Goal: Transaction & Acquisition: Obtain resource

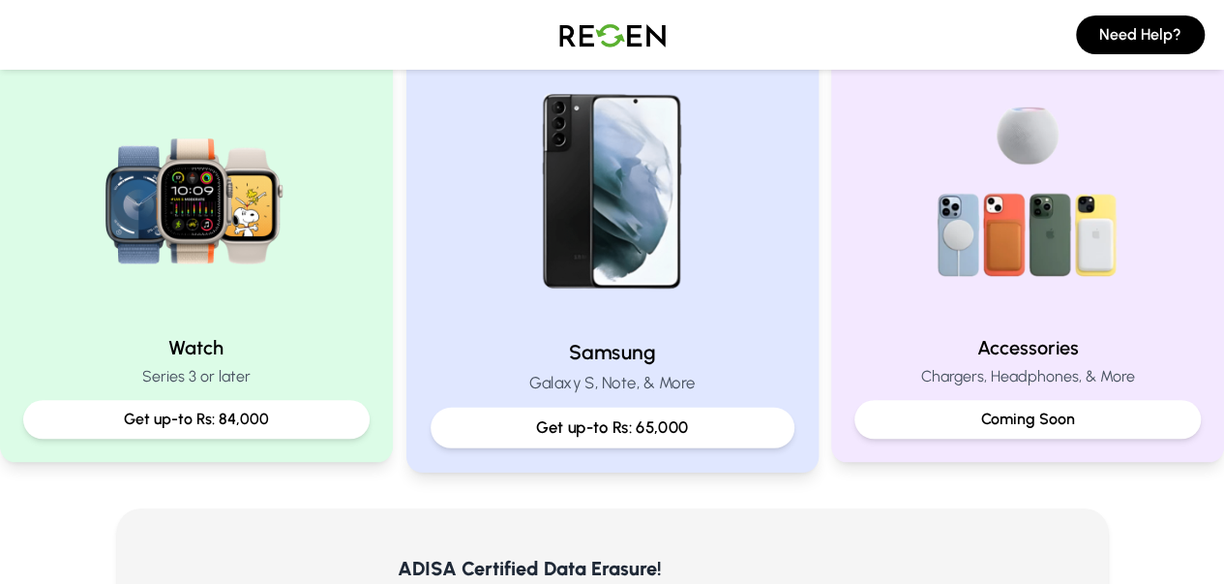
scroll to position [871, 0]
click at [605, 273] on img at bounding box center [612, 191] width 260 height 260
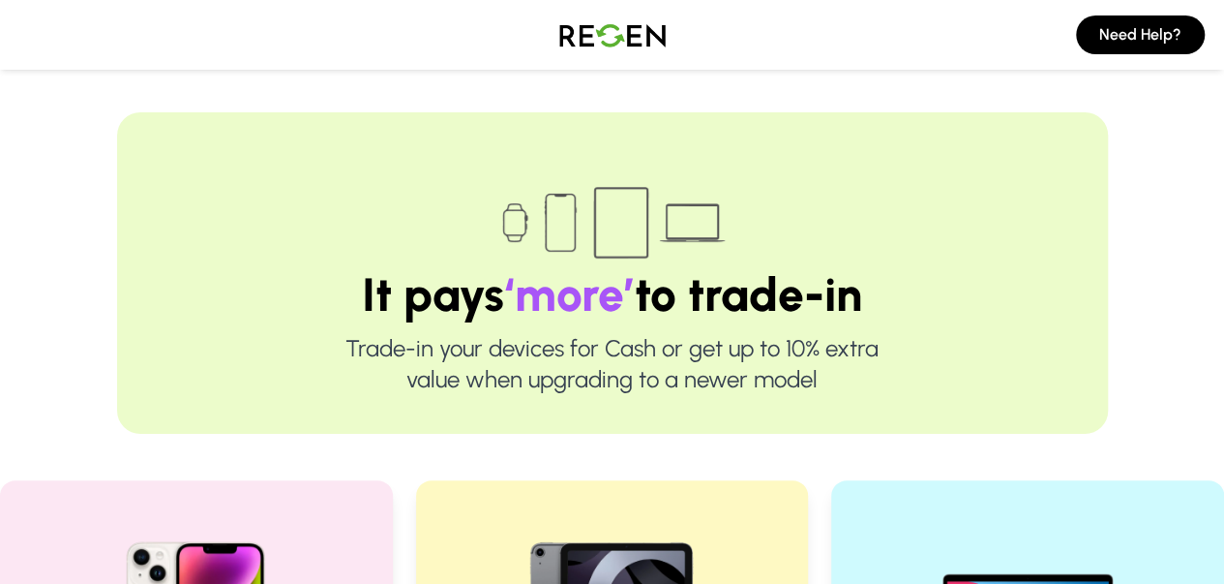
scroll to position [484, 0]
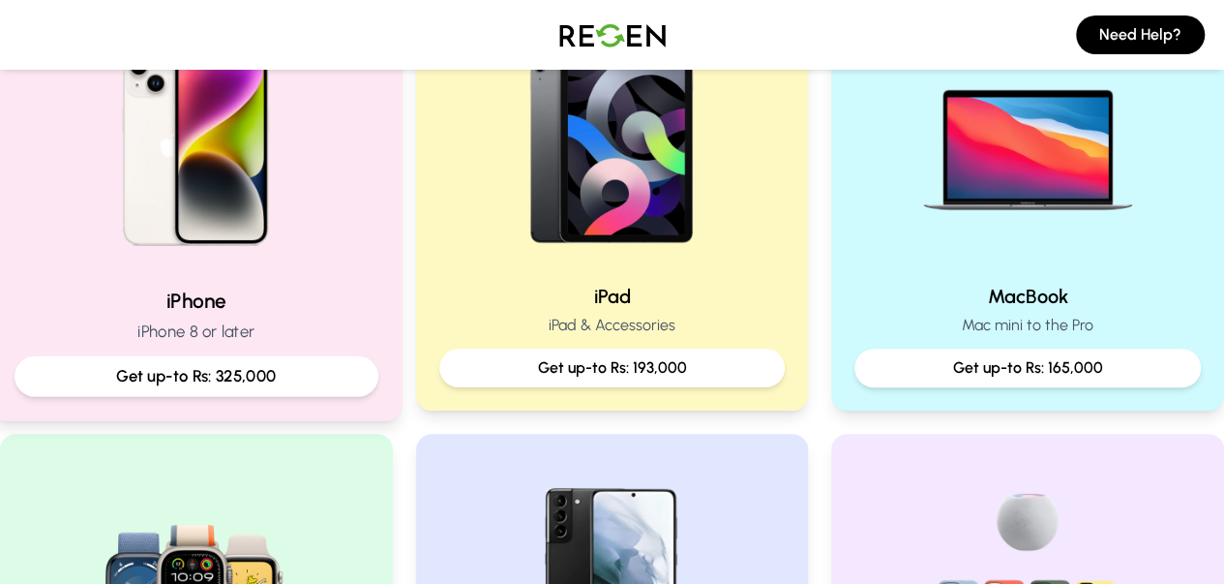
click at [322, 253] on img at bounding box center [196, 141] width 260 height 260
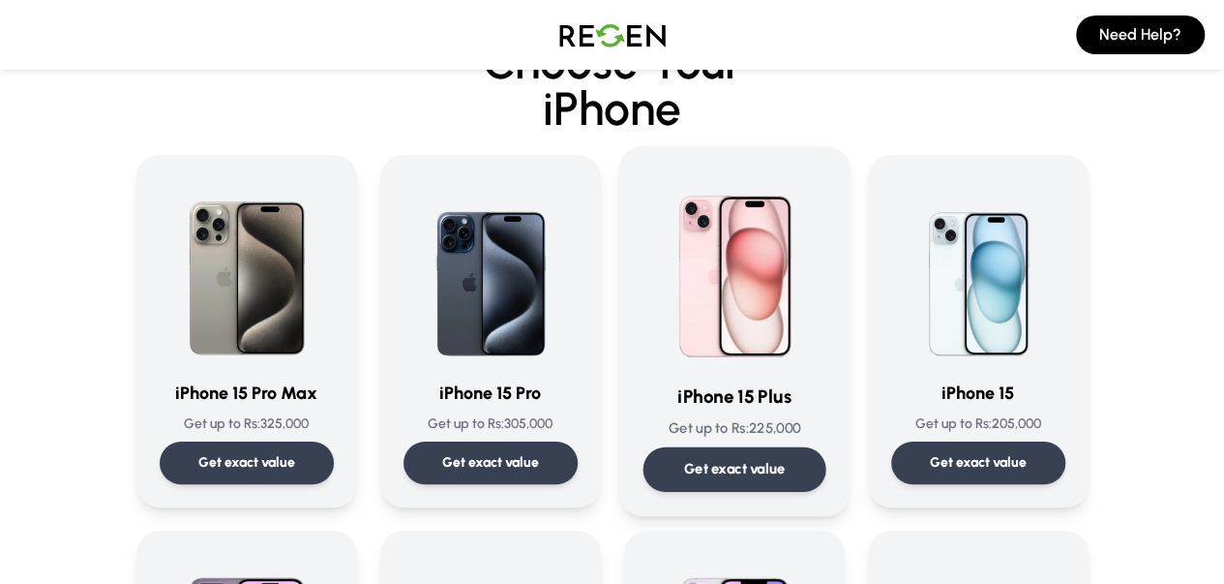
scroll to position [97, 0]
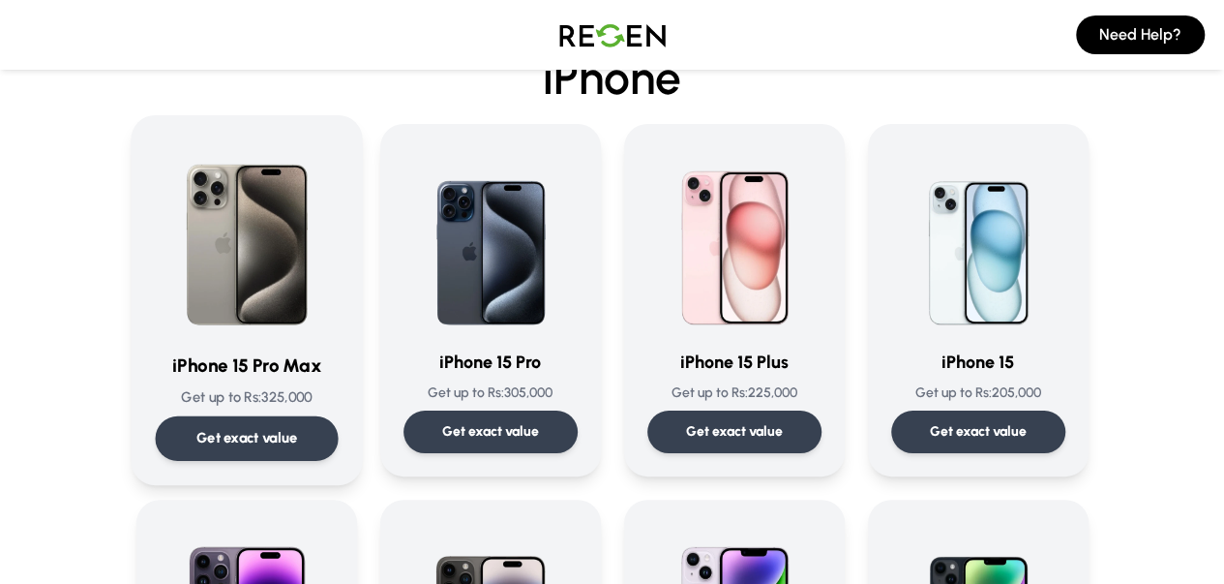
click at [199, 282] on img at bounding box center [246, 236] width 183 height 195
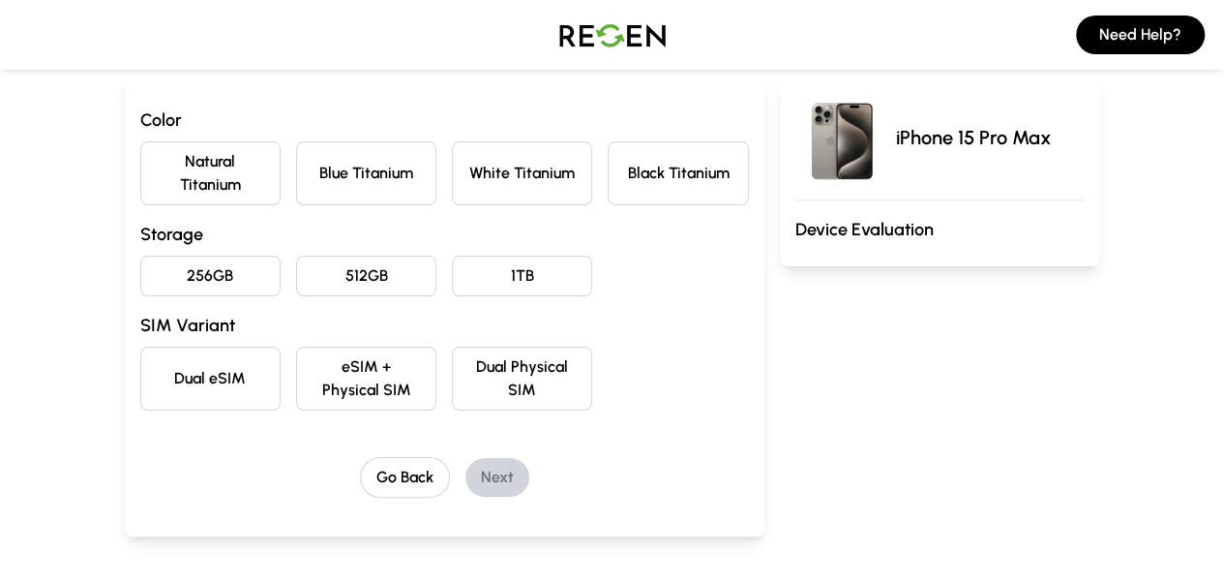
scroll to position [194, 0]
click at [296, 345] on button "eSIM + Physical SIM" at bounding box center [366, 377] width 140 height 64
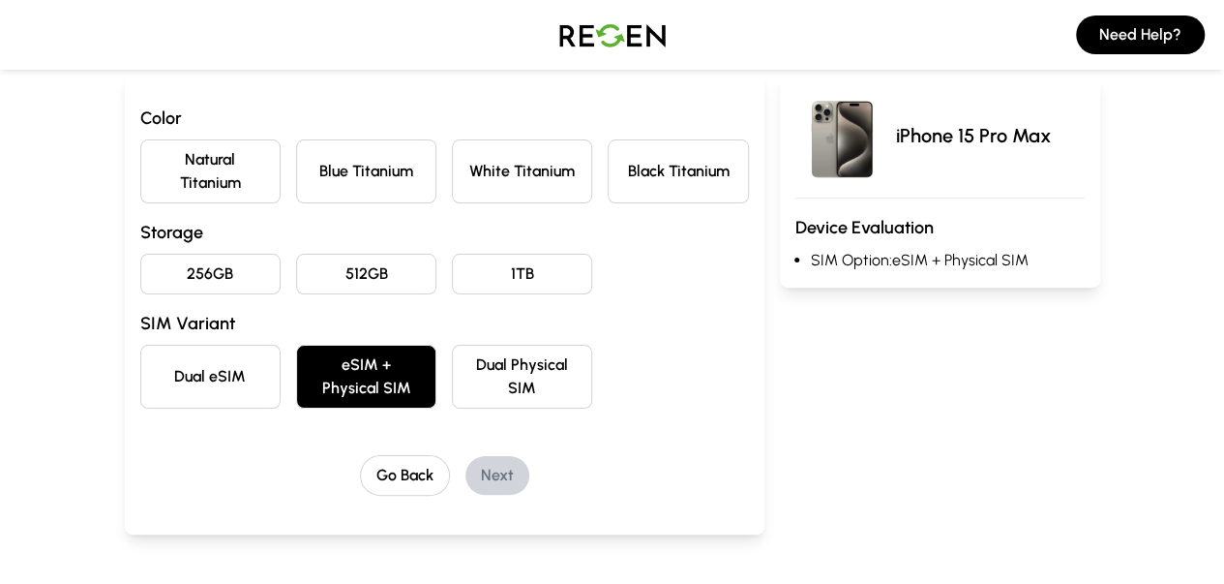
click at [174, 254] on button "256GB" at bounding box center [210, 274] width 140 height 41
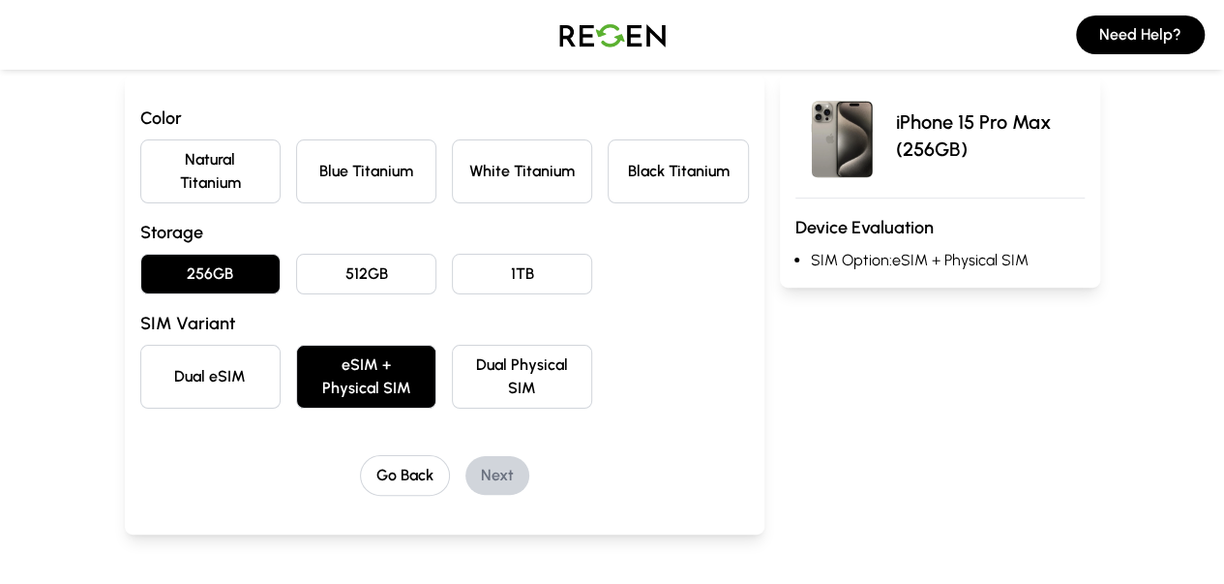
click at [157, 158] on button "Natural Titanium" at bounding box center [210, 171] width 140 height 64
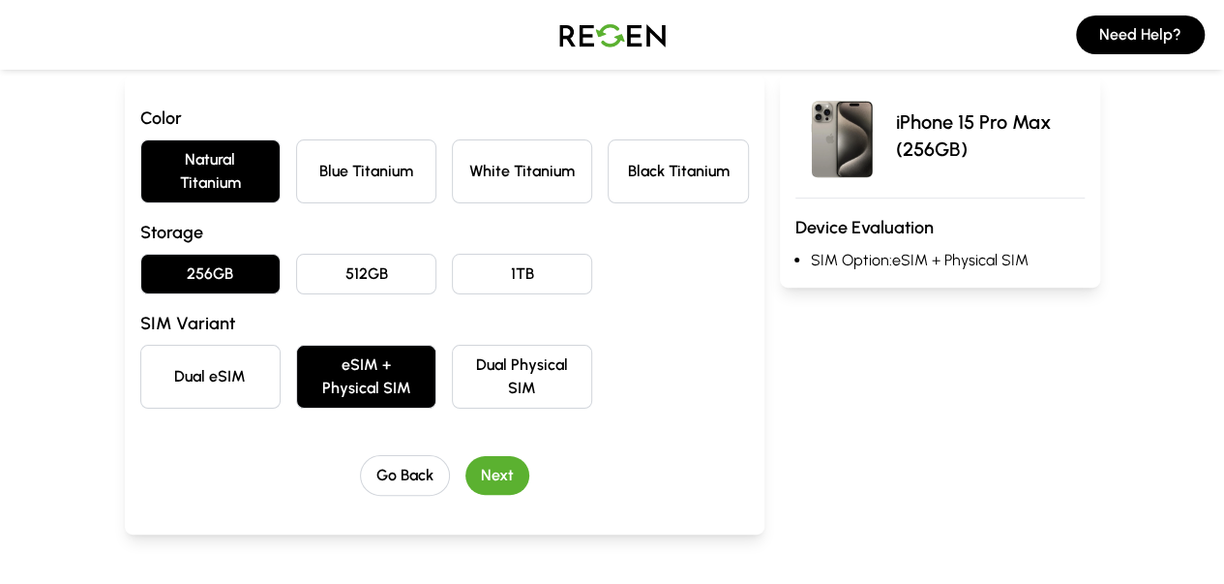
click at [472, 456] on button "Next" at bounding box center [498, 475] width 64 height 39
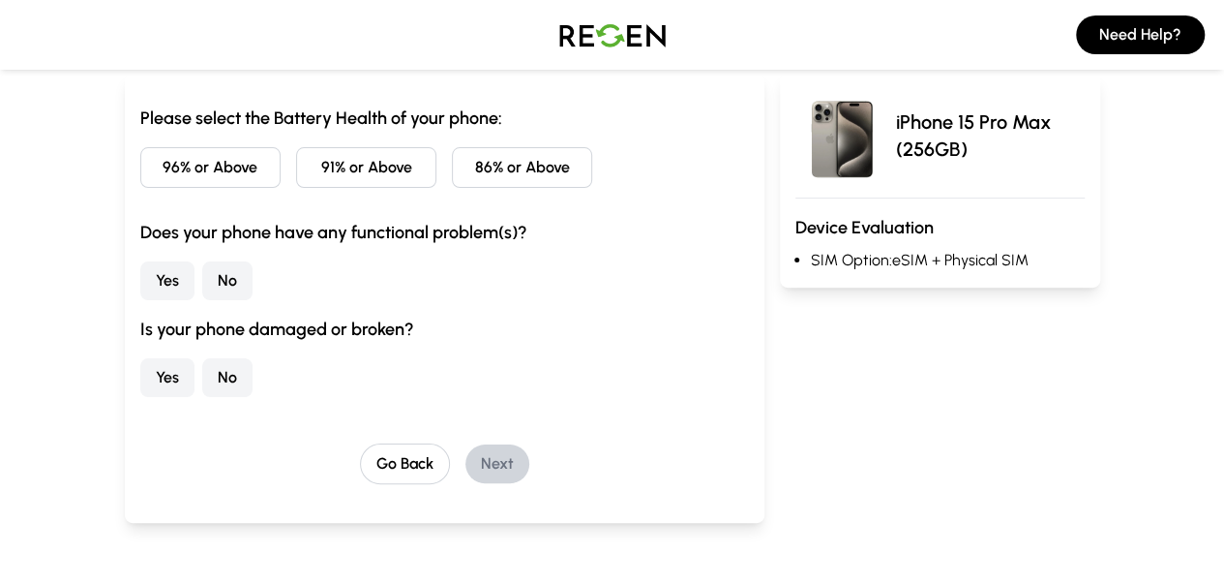
click at [332, 175] on button "91% or Above" at bounding box center [366, 167] width 140 height 41
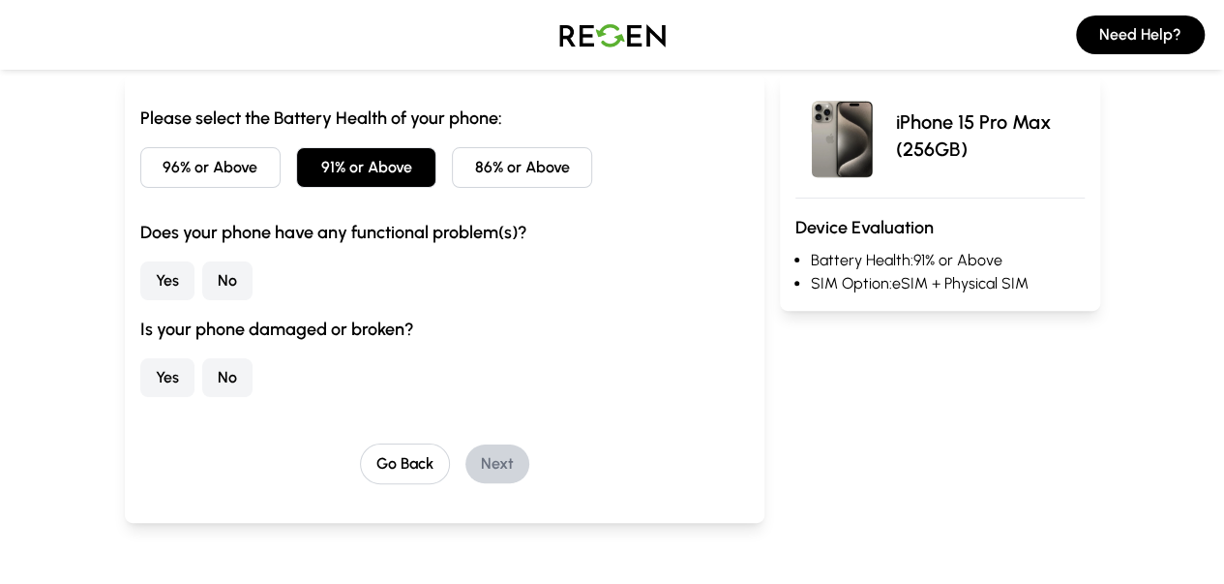
click at [202, 276] on button "No" at bounding box center [227, 280] width 50 height 39
click at [140, 355] on div "Is your phone damaged or broken? Yes No" at bounding box center [444, 355] width 609 height 81
click at [202, 371] on button "No" at bounding box center [227, 377] width 50 height 39
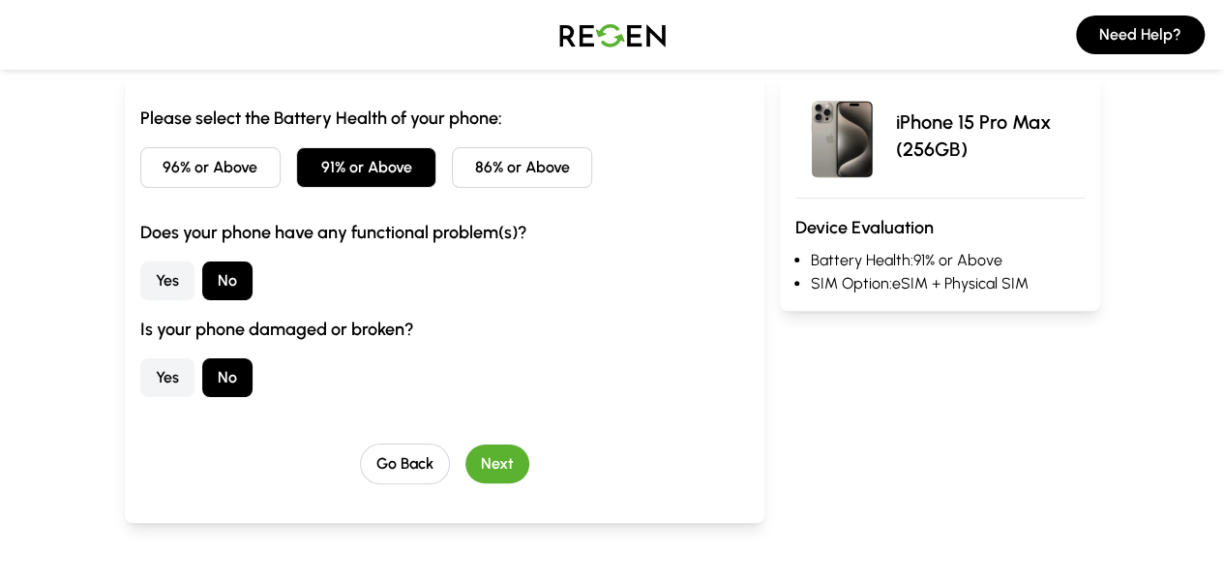
click at [466, 461] on button "Next" at bounding box center [498, 463] width 64 height 39
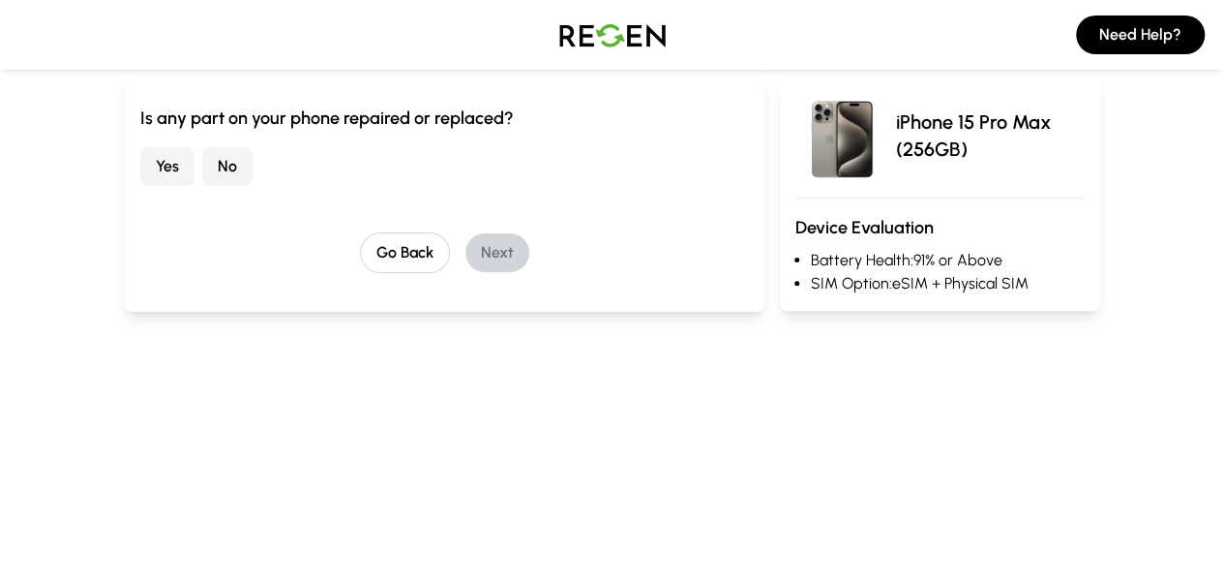
click at [202, 167] on button "No" at bounding box center [227, 166] width 50 height 39
click at [466, 256] on button "Next" at bounding box center [498, 252] width 64 height 39
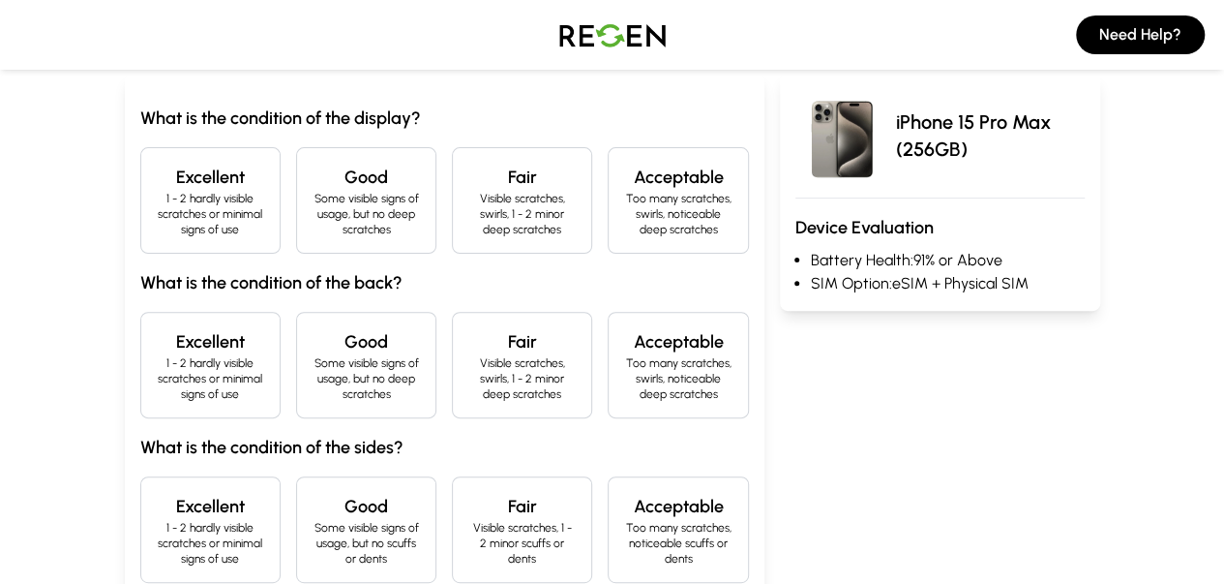
click at [157, 181] on h4 "Excellent" at bounding box center [210, 177] width 107 height 27
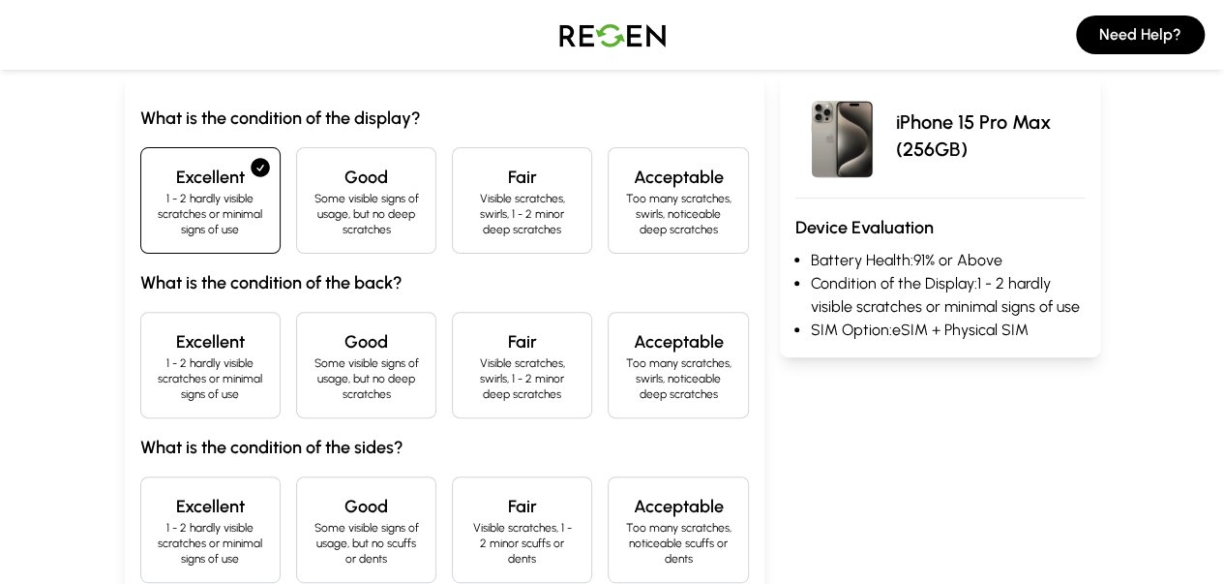
click at [313, 336] on h4 "Good" at bounding box center [366, 341] width 107 height 27
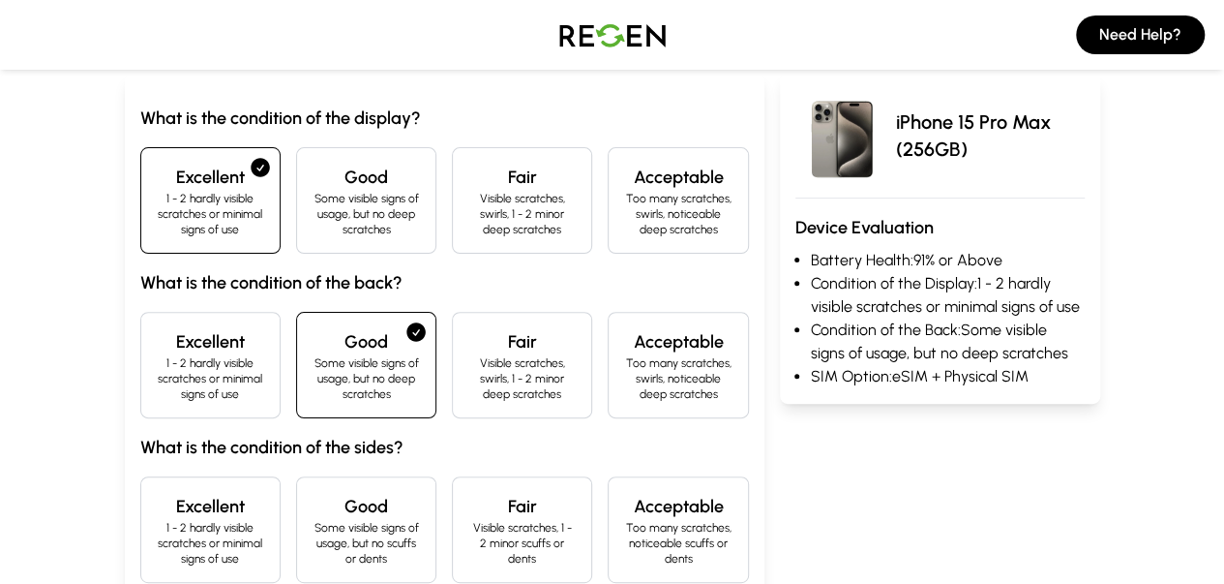
click at [314, 520] on p "Some visible signs of usage, but no scuffs or dents" at bounding box center [366, 543] width 107 height 46
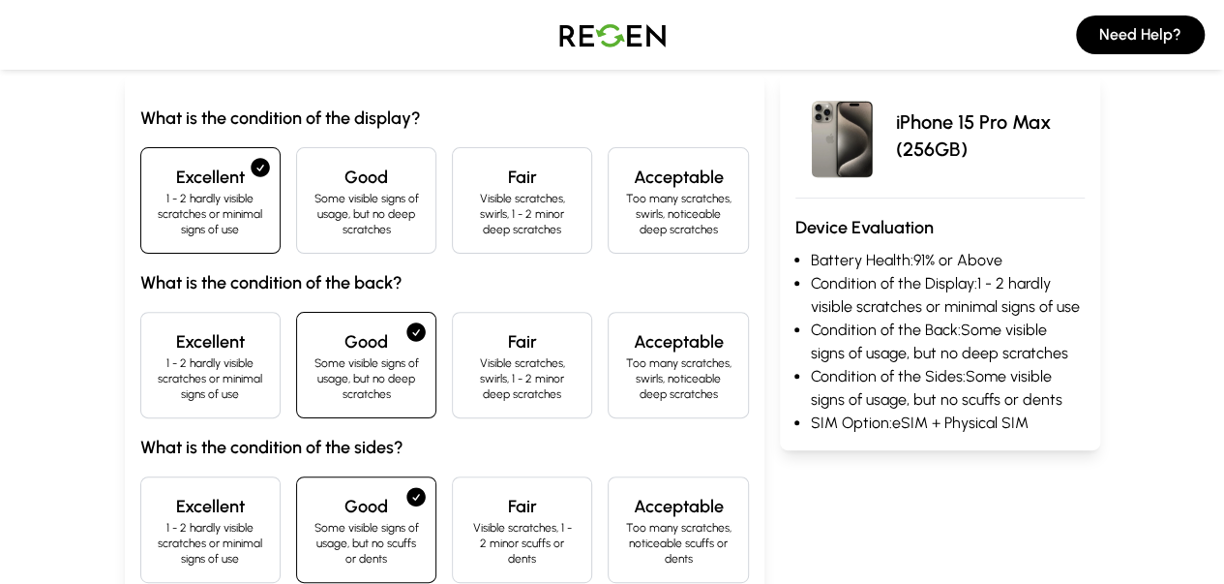
click at [191, 487] on div "Excellent 1 - 2 hardly visible scratches or minimal signs of use" at bounding box center [210, 529] width 140 height 106
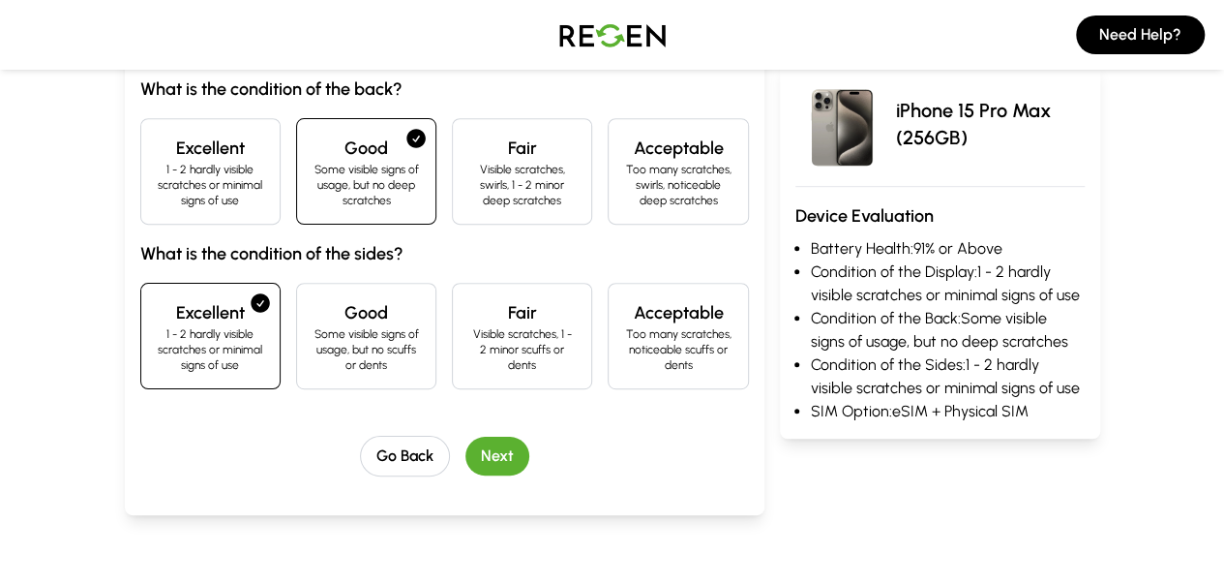
click at [466, 436] on button "Next" at bounding box center [498, 455] width 64 height 39
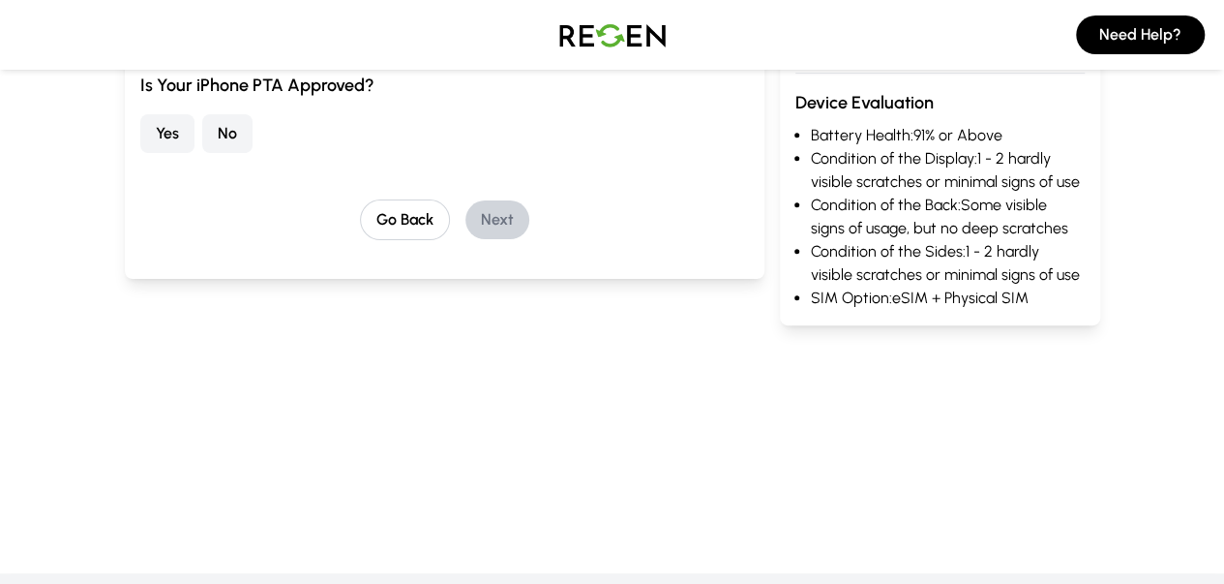
scroll to position [175, 0]
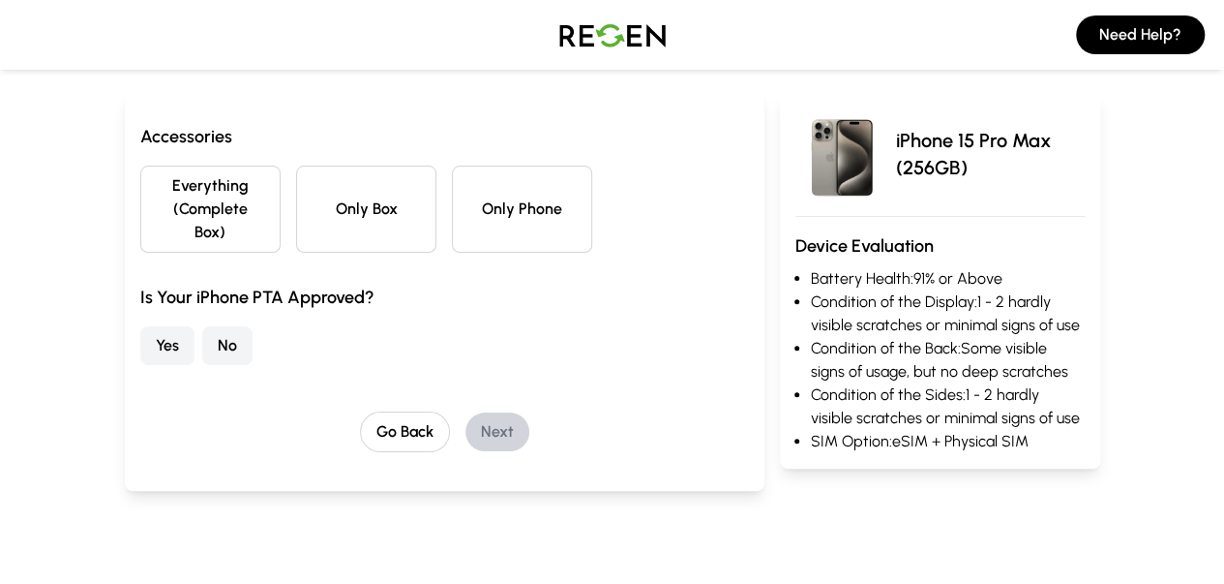
click at [480, 195] on button "Only Phone" at bounding box center [522, 208] width 140 height 87
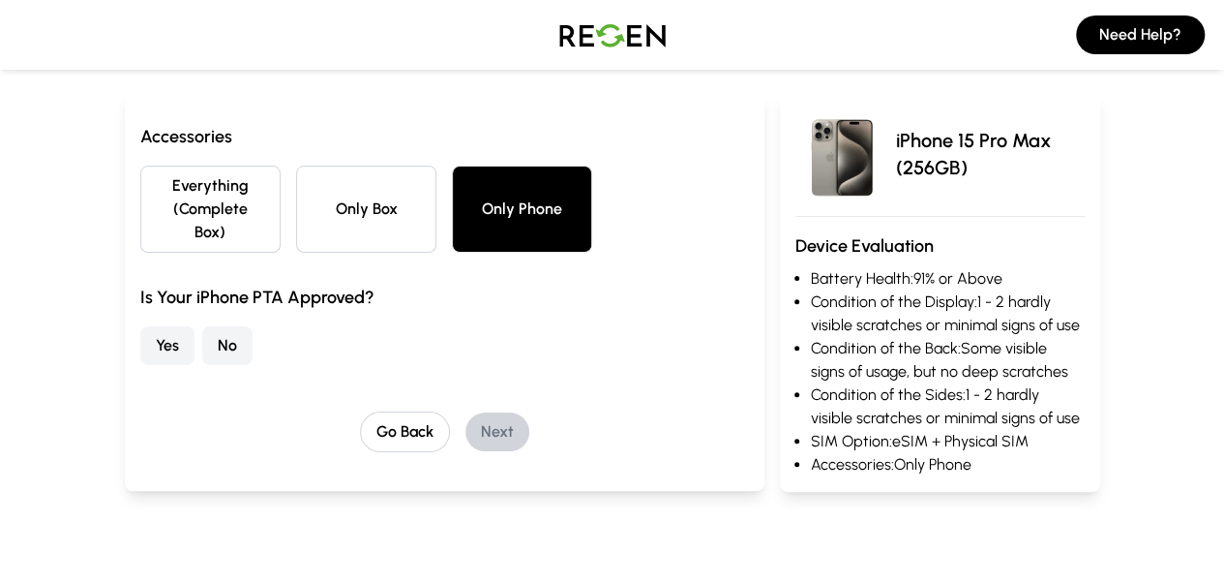
click at [202, 326] on button "No" at bounding box center [227, 345] width 50 height 39
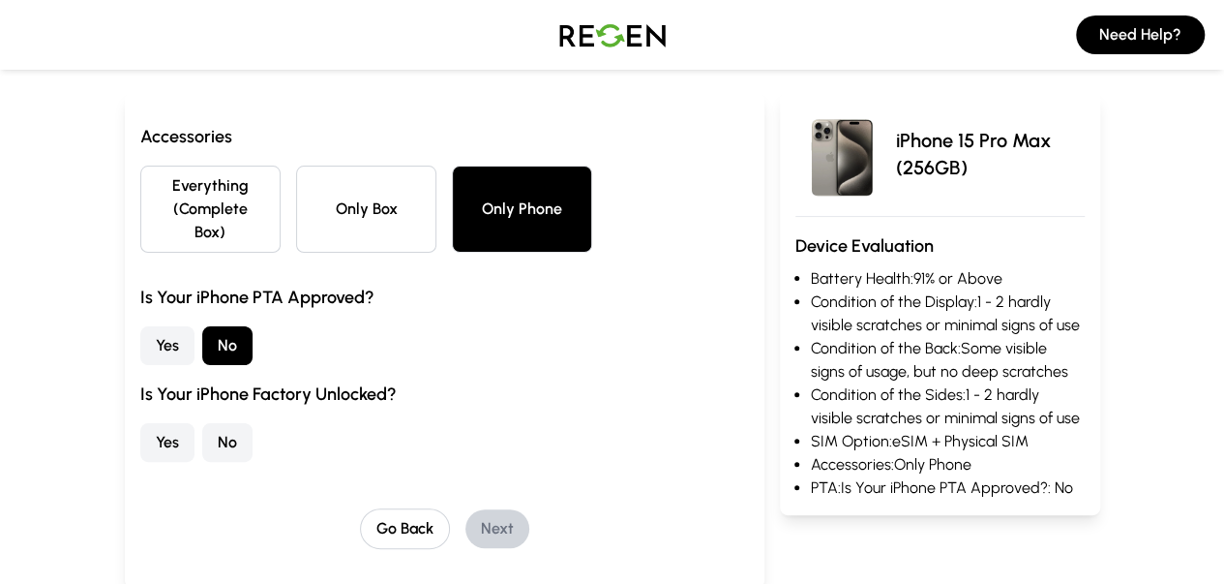
click at [140, 423] on button "Yes" at bounding box center [167, 442] width 54 height 39
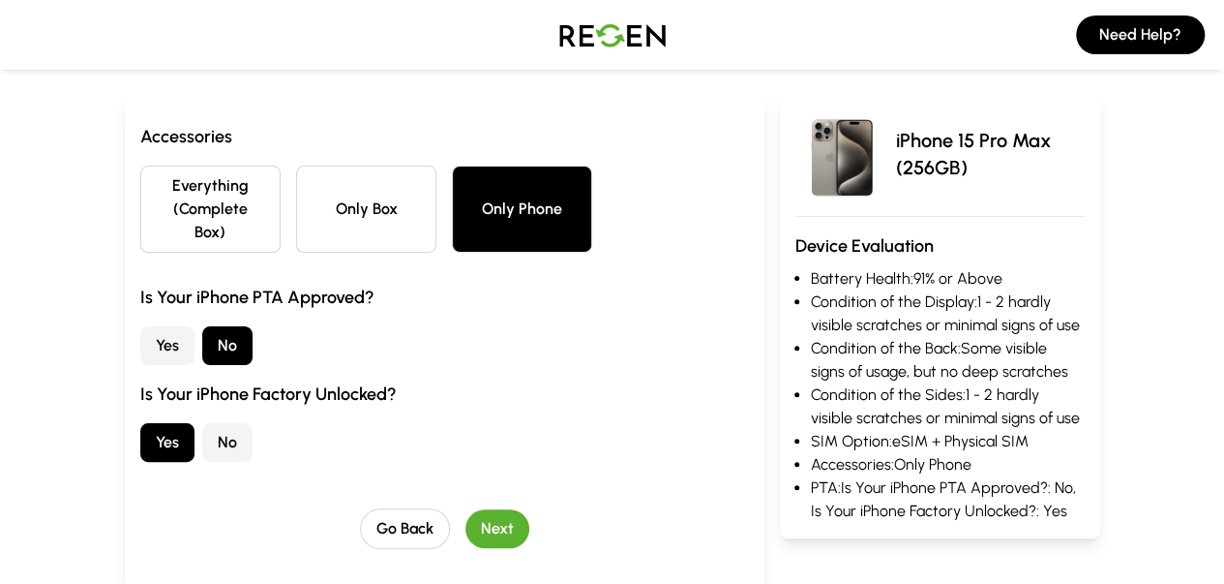
click at [466, 509] on button "Next" at bounding box center [498, 528] width 64 height 39
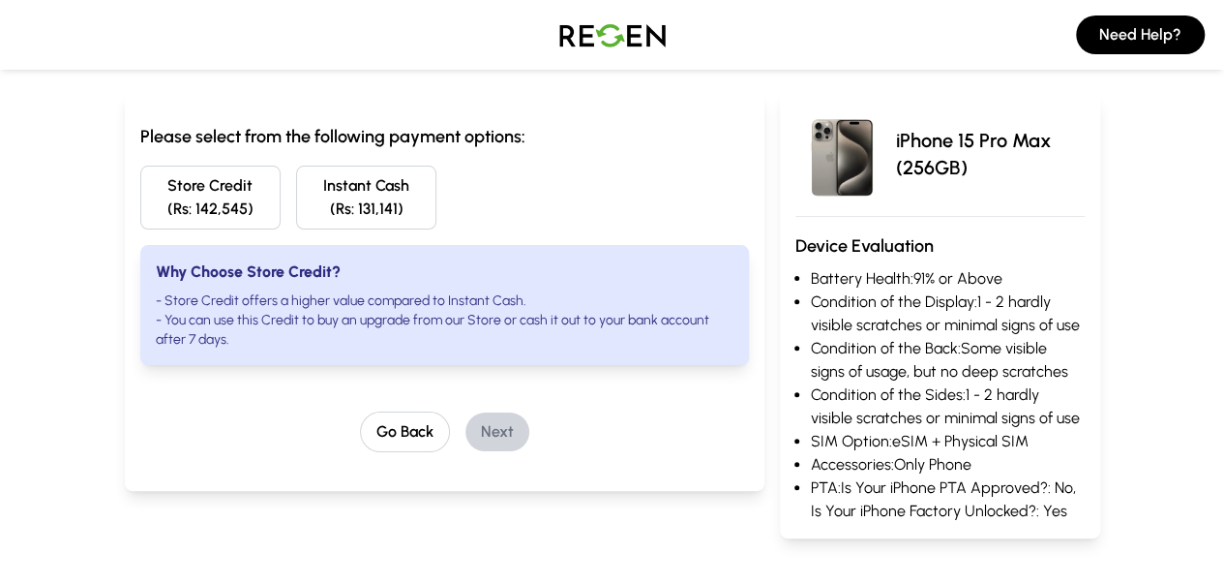
click at [174, 208] on button "Store Credit (Rs: 142,545)" at bounding box center [210, 197] width 140 height 64
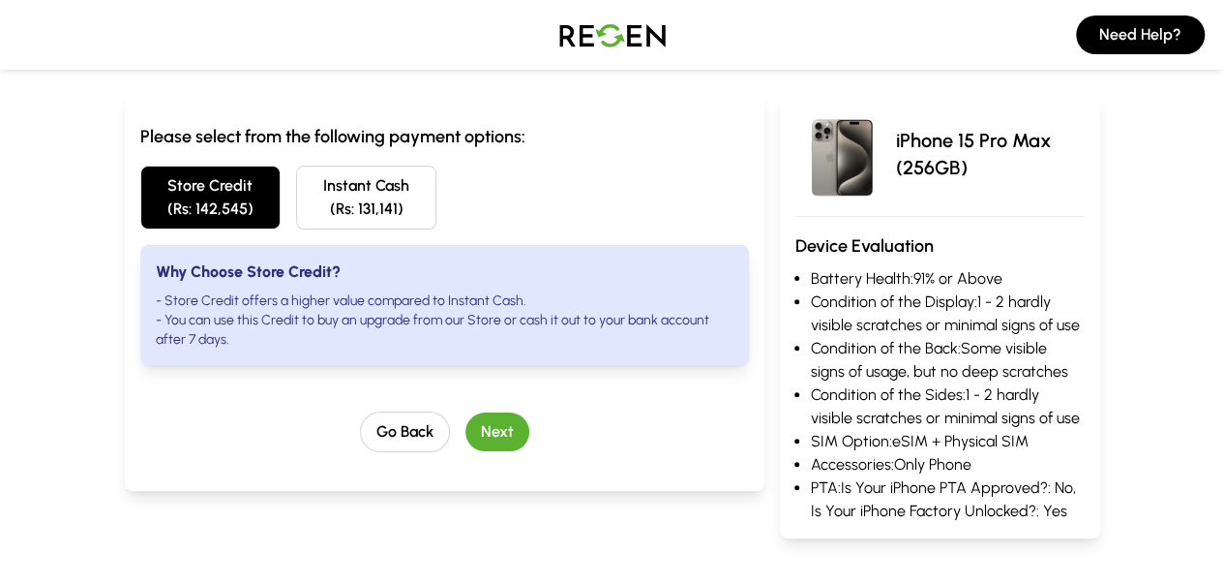
click at [480, 417] on button "Next" at bounding box center [498, 431] width 64 height 39
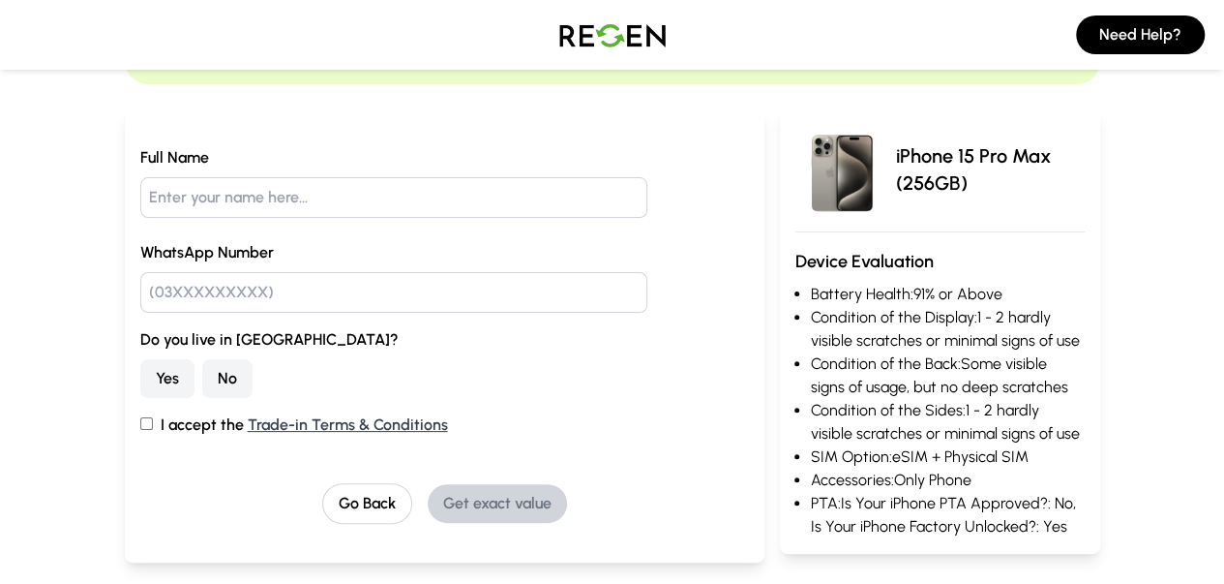
scroll to position [0, 0]
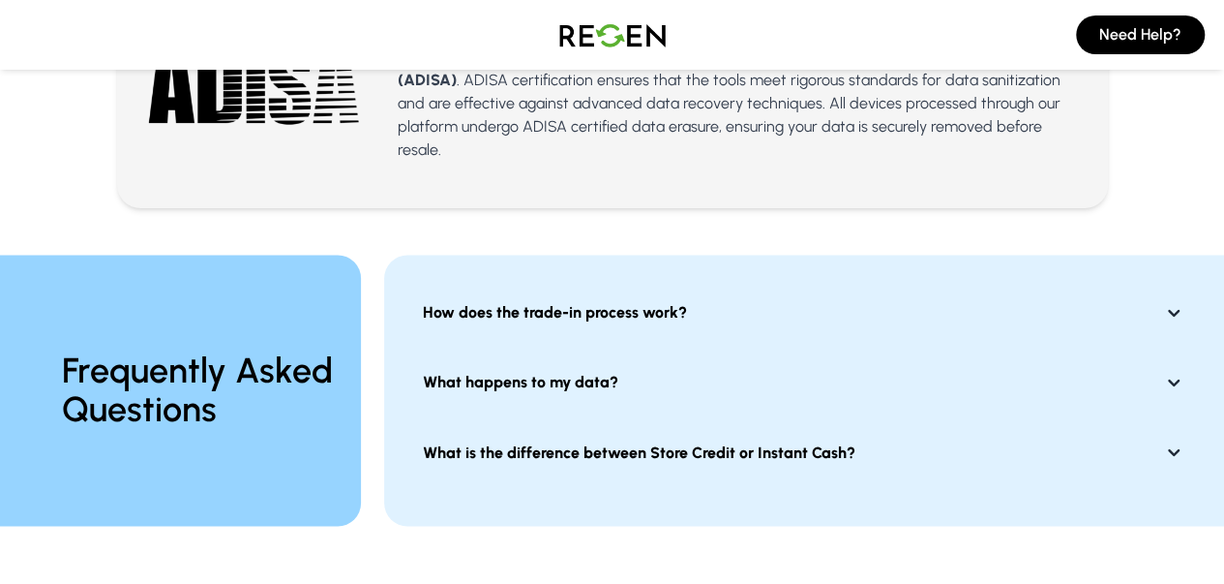
scroll to position [1742, 0]
